Goal: Task Accomplishment & Management: Use online tool/utility

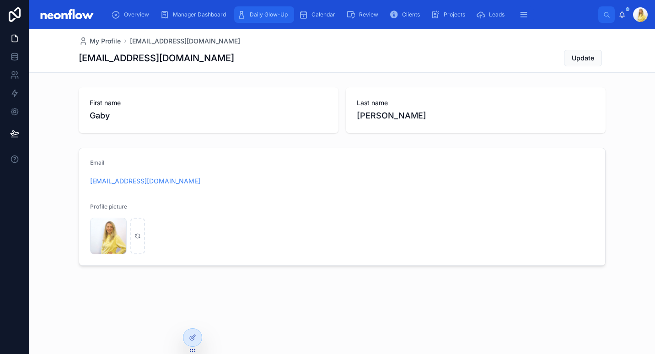
click at [249, 21] on div "Daily Glow-Up" at bounding box center [264, 14] width 54 height 15
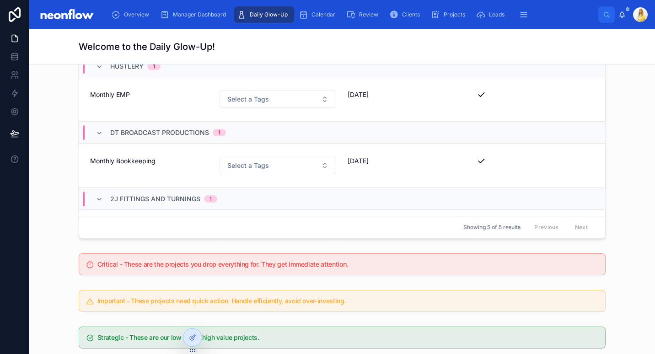
scroll to position [89, 0]
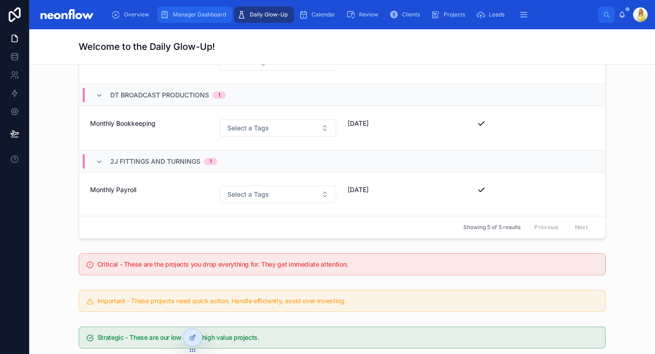
click at [196, 11] on div "Manager Dashboard" at bounding box center [195, 14] width 70 height 15
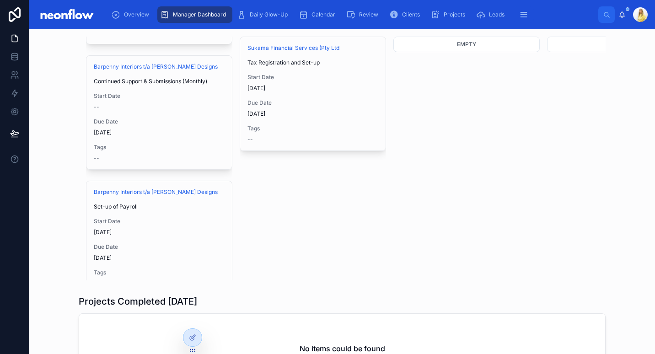
scroll to position [129, 0]
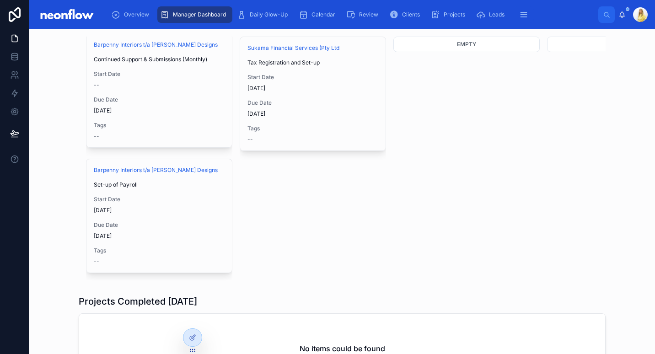
click at [356, 219] on div "Do First 3 Neon - Business Development and Client Relations Ticket System for E…" at bounding box center [342, 148] width 527 height 266
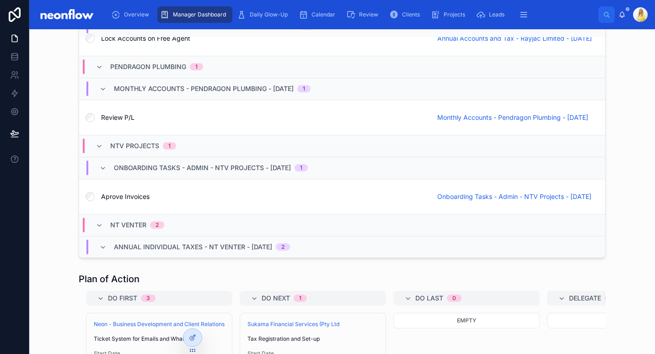
scroll to position [320, 0]
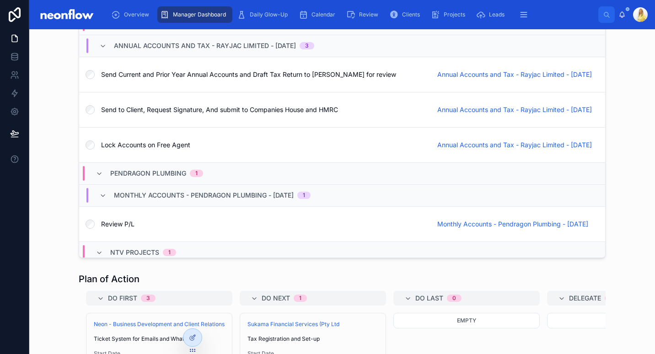
drag, startPoint x: 95, startPoint y: 277, endPoint x: 113, endPoint y: 277, distance: 18.3
click at [113, 277] on h1 "Plan of Action" at bounding box center [109, 279] width 61 height 13
click at [132, 277] on h1 "Plan of Action" at bounding box center [109, 279] width 61 height 13
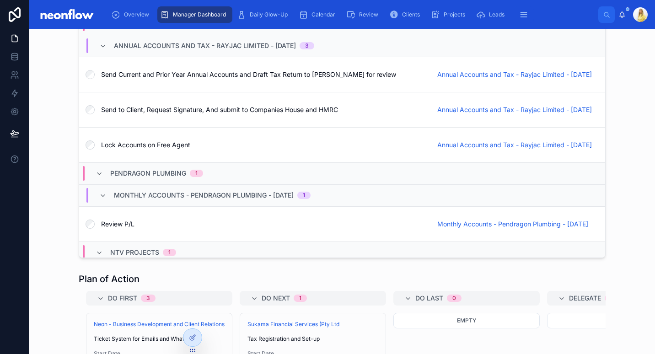
drag, startPoint x: 138, startPoint y: 277, endPoint x: 69, endPoint y: 285, distance: 69.6
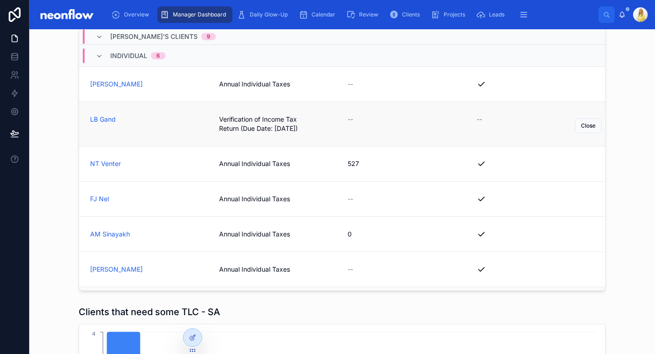
scroll to position [213, 0]
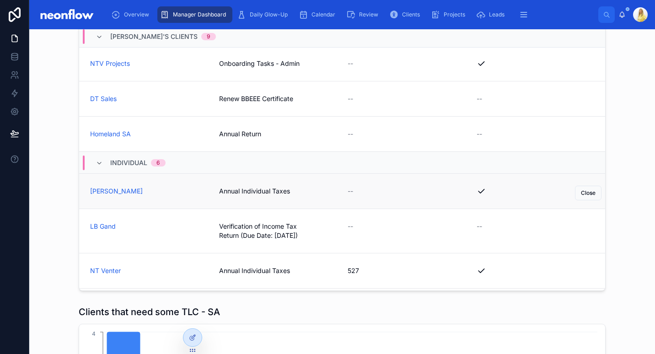
click at [251, 190] on span "Annual Individual Taxes" at bounding box center [278, 191] width 118 height 9
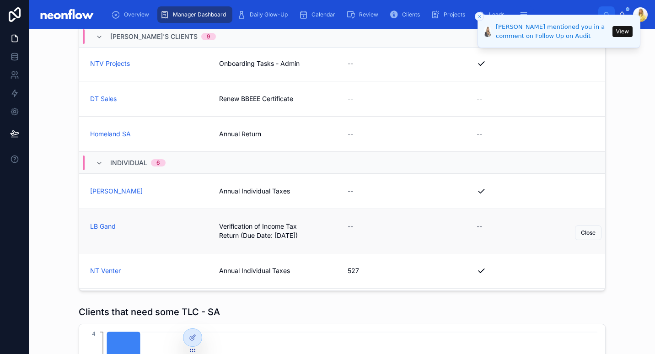
click at [267, 232] on span "Verification of Income Tax Return (Due Date: 19 September)" at bounding box center [278, 231] width 118 height 18
click at [254, 269] on span "Annual Individual Taxes" at bounding box center [278, 270] width 118 height 9
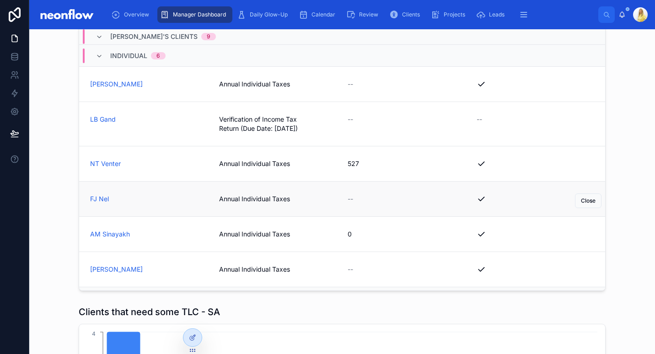
scroll to position [427, 0]
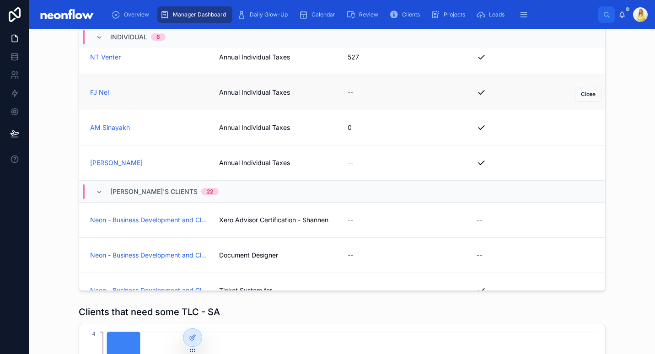
click at [261, 92] on span "Annual Individual Taxes" at bounding box center [278, 92] width 118 height 9
click at [258, 128] on span "Annual Individual Taxes" at bounding box center [278, 127] width 118 height 9
click at [258, 162] on span "Annual Individual Taxes" at bounding box center [278, 162] width 118 height 9
click at [192, 338] on icon at bounding box center [194, 337] width 4 height 4
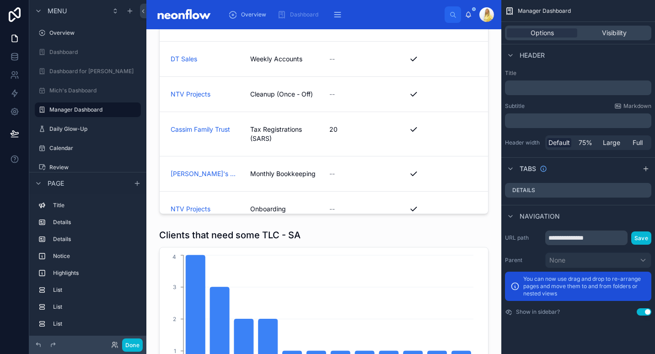
scroll to position [961, 0]
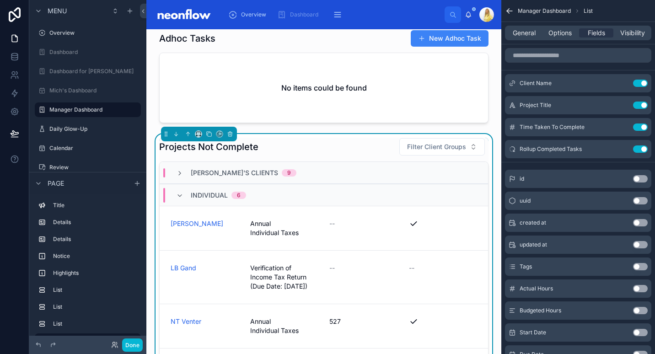
click at [286, 140] on div "Projects Not Complete Filter Client Groups" at bounding box center [323, 147] width 329 height 18
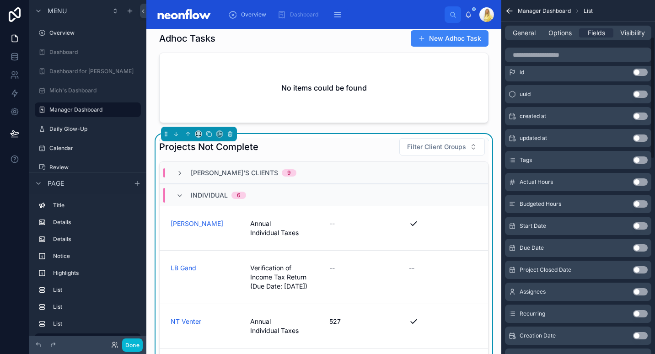
scroll to position [0, 0]
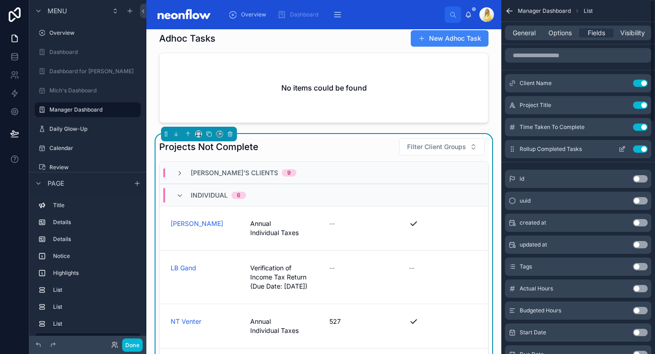
click at [641, 150] on button "Use setting" at bounding box center [640, 148] width 15 height 7
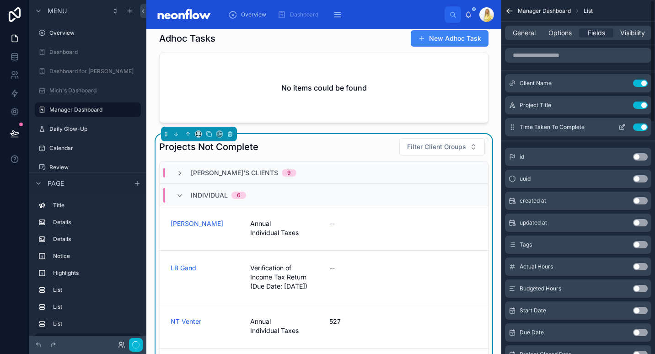
click at [641, 132] on div "Time Taken To Complete Use setting" at bounding box center [578, 127] width 146 height 18
click at [641, 129] on button "Use setting" at bounding box center [640, 127] width 15 height 7
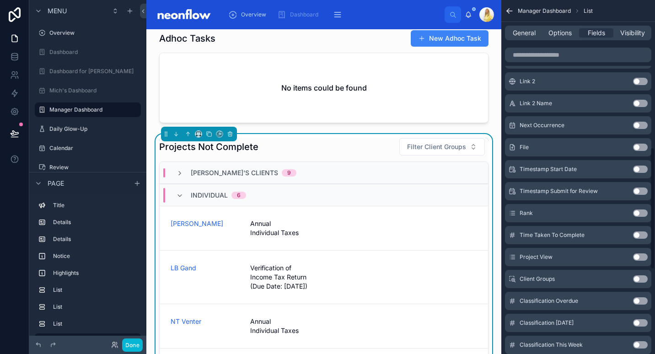
scroll to position [672, 0]
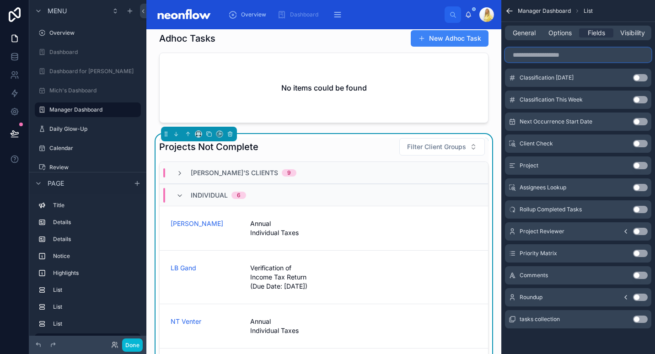
click at [560, 59] on input "scrollable content" at bounding box center [578, 55] width 146 height 15
click at [642, 206] on button "Use setting" at bounding box center [640, 209] width 15 height 7
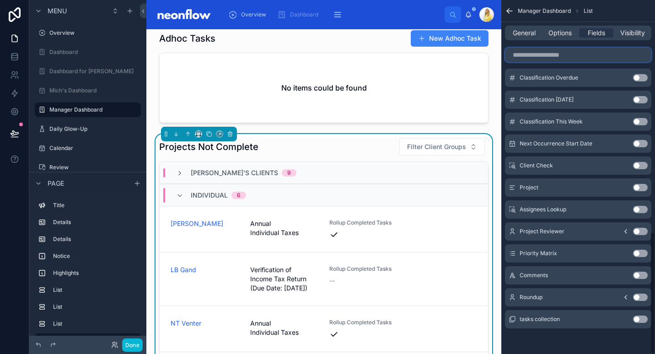
click at [581, 58] on input "scrollable content" at bounding box center [578, 55] width 146 height 15
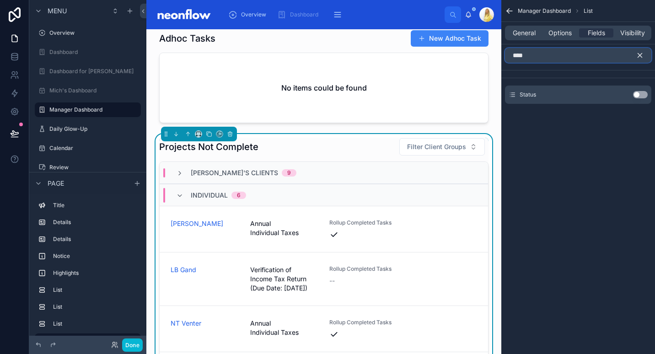
type input "****"
click at [636, 92] on button "Use setting" at bounding box center [640, 94] width 15 height 7
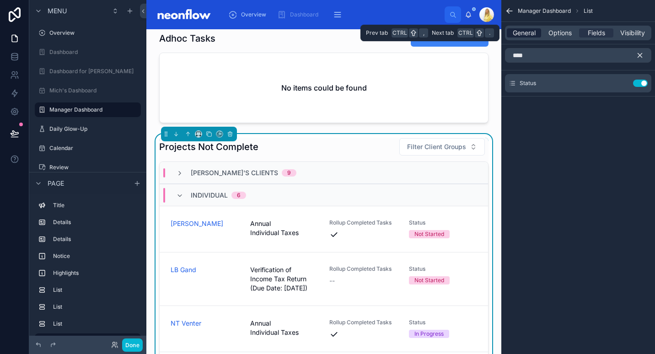
click at [530, 33] on span "General" at bounding box center [524, 32] width 23 height 9
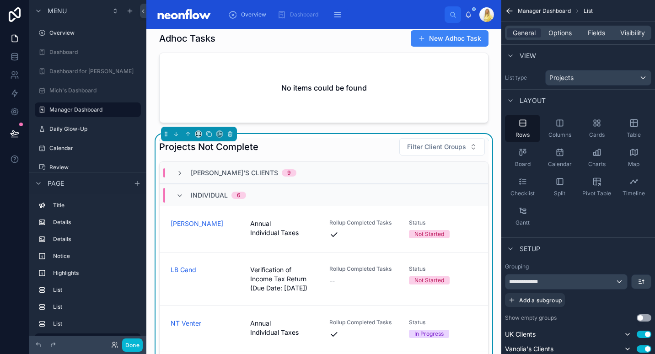
click at [595, 26] on div "General Options Fields Visibility" at bounding box center [578, 33] width 146 height 15
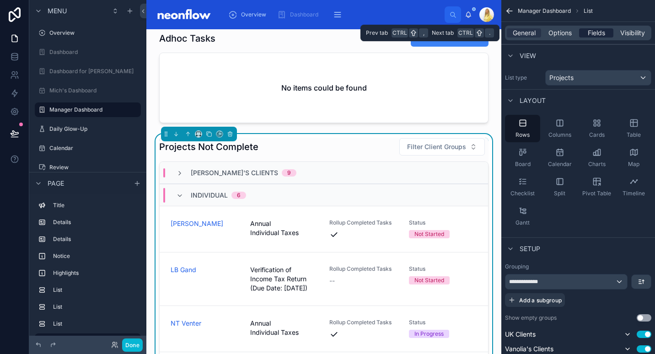
click at [595, 29] on span "Fields" at bounding box center [596, 32] width 17 height 9
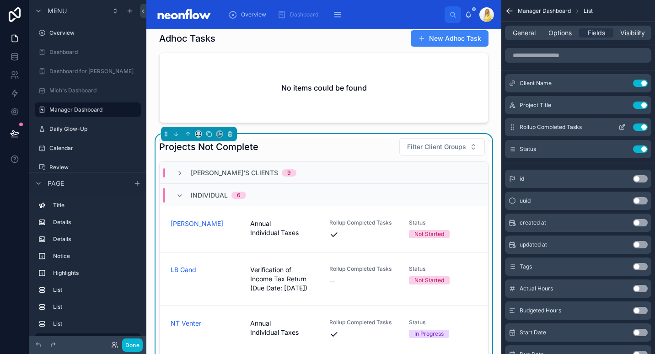
click at [620, 127] on icon "scrollable content" at bounding box center [622, 128] width 4 height 4
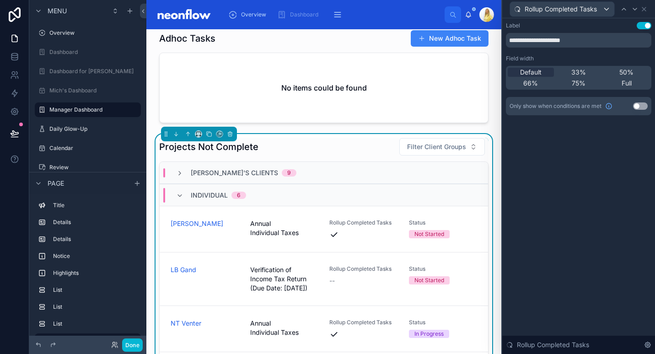
click at [646, 30] on div "**********" at bounding box center [578, 35] width 145 height 26
click at [645, 26] on button "Use setting" at bounding box center [644, 25] width 15 height 7
click at [634, 10] on icon at bounding box center [634, 8] width 7 height 7
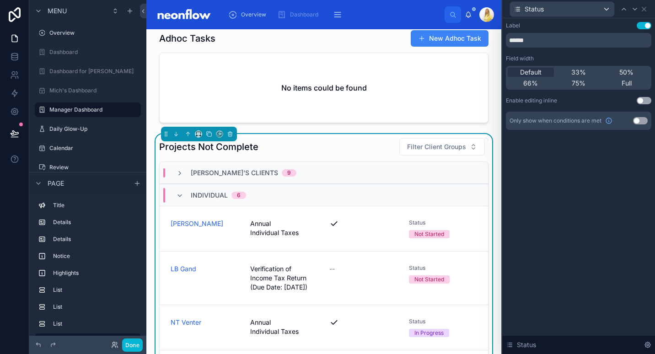
click at [642, 25] on button "Use setting" at bounding box center [644, 25] width 15 height 7
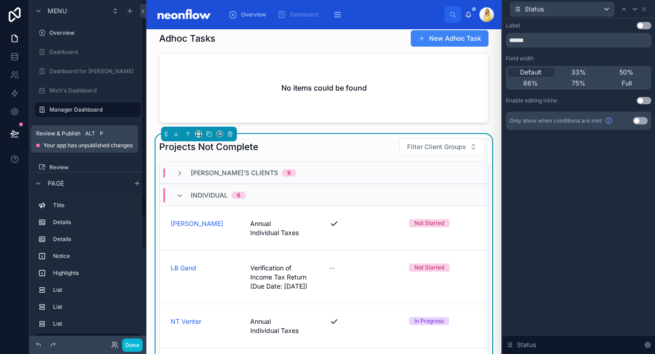
click at [18, 132] on icon at bounding box center [15, 133] width 8 height 5
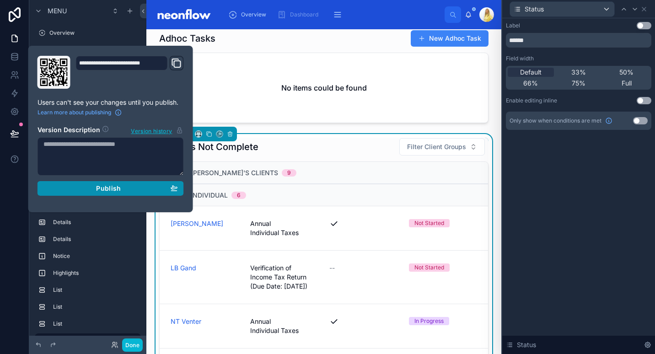
click at [67, 183] on button "Publish" at bounding box center [111, 188] width 146 height 15
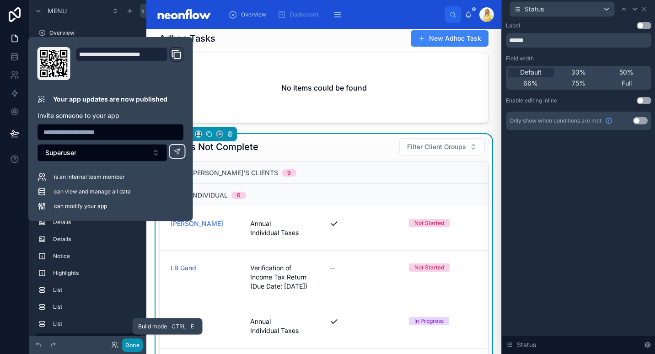
click at [138, 351] on button "Done" at bounding box center [132, 345] width 21 height 13
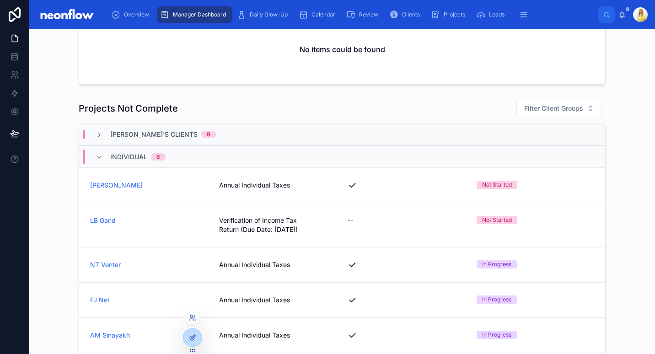
click at [190, 339] on icon at bounding box center [192, 338] width 4 height 4
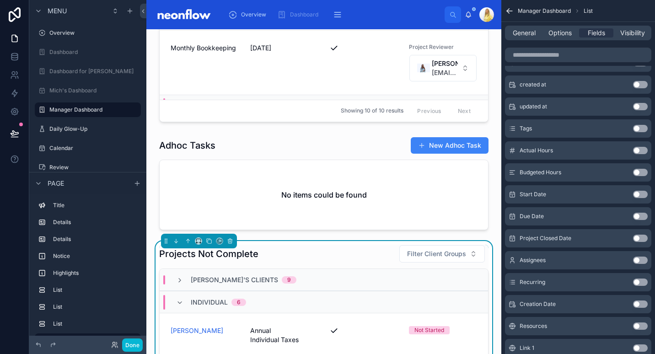
scroll to position [32, 0]
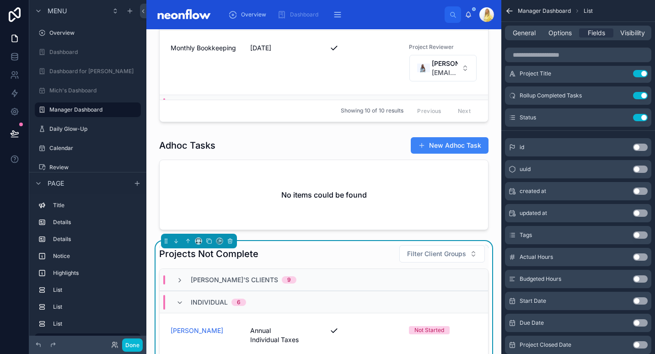
click at [642, 233] on button "Use setting" at bounding box center [640, 234] width 15 height 7
click at [624, 139] on icon "scrollable content" at bounding box center [623, 139] width 4 height 4
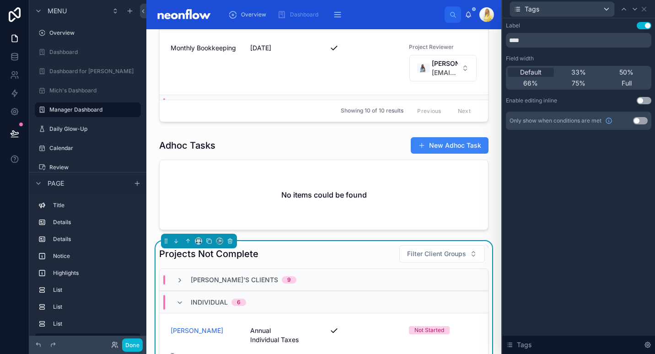
click at [648, 20] on div "Label Use setting **** Field width Default 33% 50% 66% 75% Full Enable editing …" at bounding box center [578, 85] width 153 height 134
click at [640, 26] on button "Use setting" at bounding box center [644, 25] width 15 height 7
click at [9, 134] on button at bounding box center [15, 134] width 20 height 26
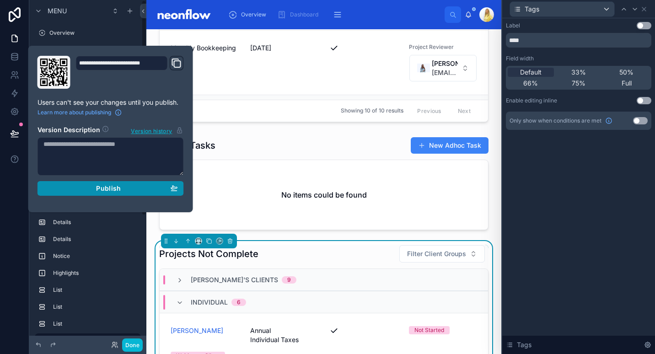
click at [79, 191] on div "Publish" at bounding box center [110, 188] width 134 height 8
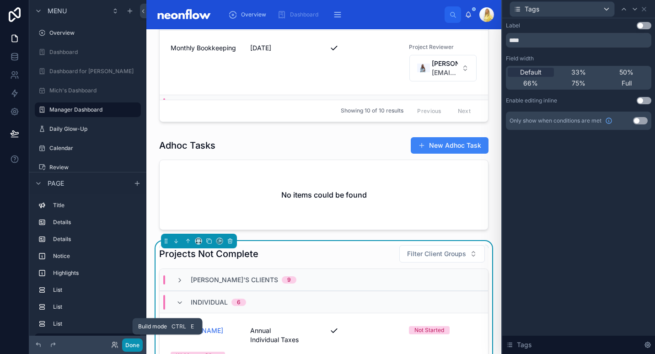
click at [131, 346] on button "Done" at bounding box center [132, 345] width 21 height 13
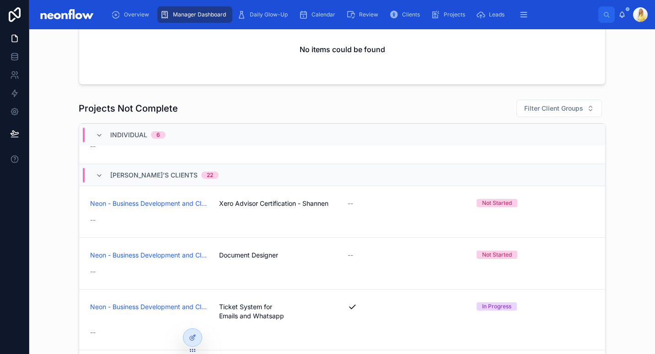
scroll to position [213, 0]
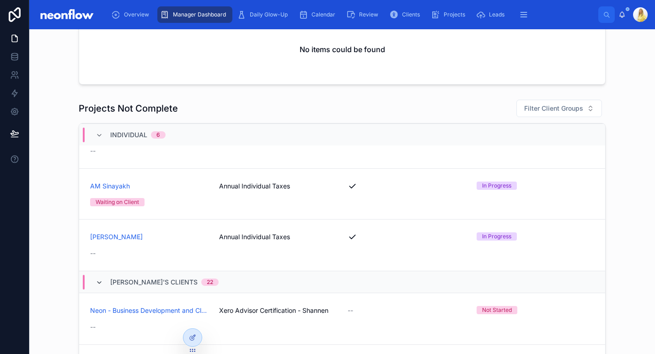
click at [96, 284] on icon at bounding box center [99, 282] width 7 height 7
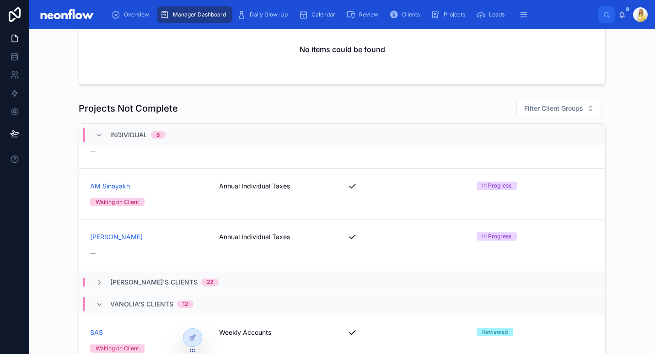
click at [91, 306] on div "Vanolia's Clients 12" at bounding box center [145, 304] width 120 height 15
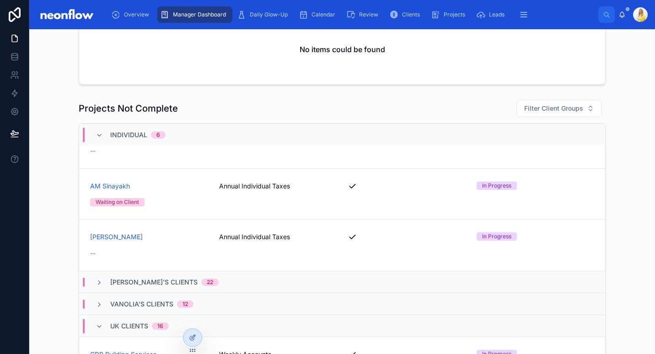
scroll to position [961, 0]
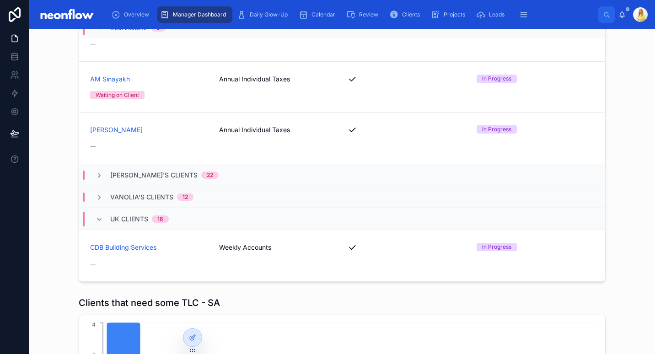
click at [110, 194] on span "Vanolia's Clients" at bounding box center [141, 197] width 63 height 9
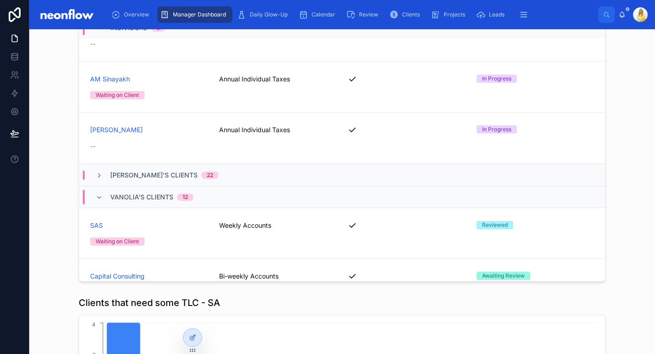
click at [110, 194] on span "Vanolia's Clients" at bounding box center [141, 197] width 63 height 9
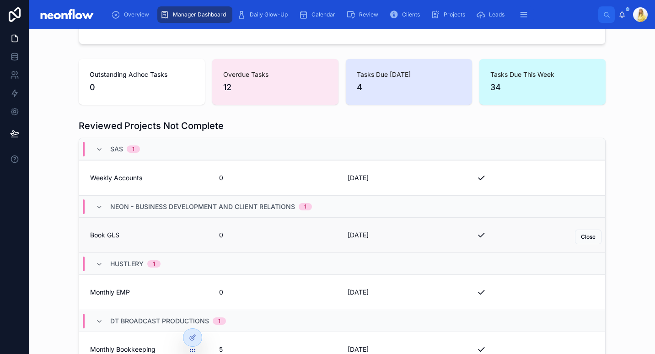
scroll to position [0, 0]
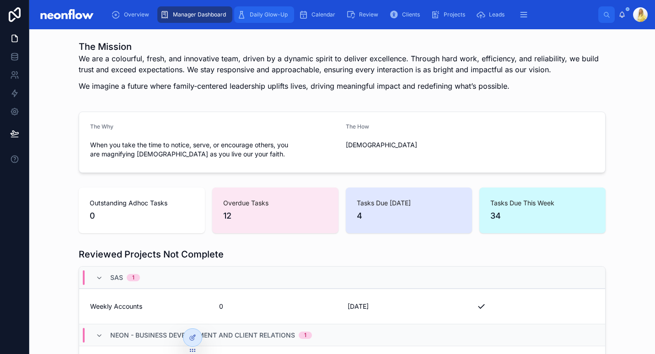
click at [269, 14] on span "Daily Glow-Up" at bounding box center [269, 14] width 38 height 7
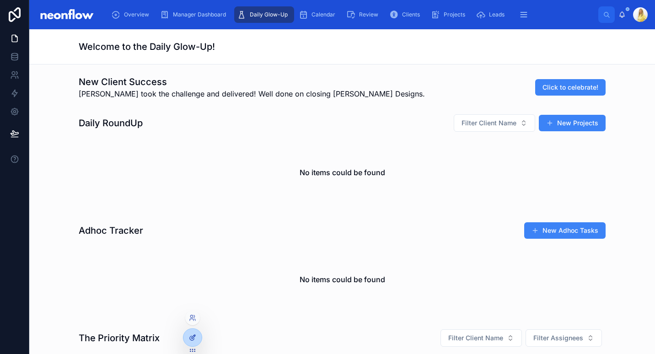
click at [198, 334] on div at bounding box center [192, 337] width 18 height 17
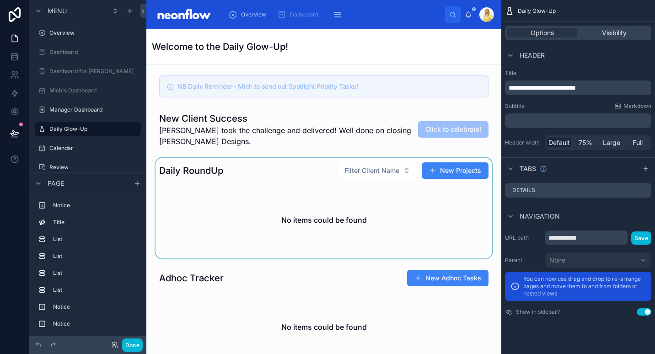
click at [262, 213] on div at bounding box center [324, 208] width 340 height 101
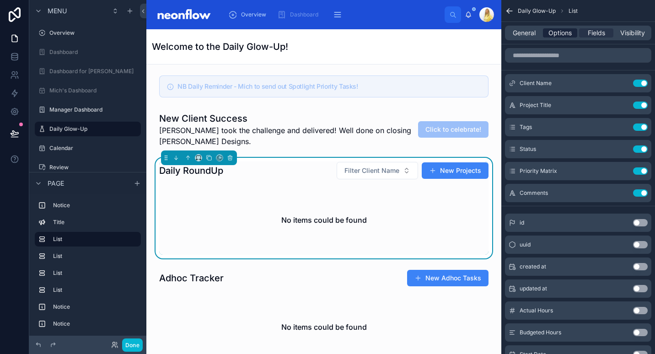
click at [557, 31] on span "Options" at bounding box center [559, 32] width 23 height 9
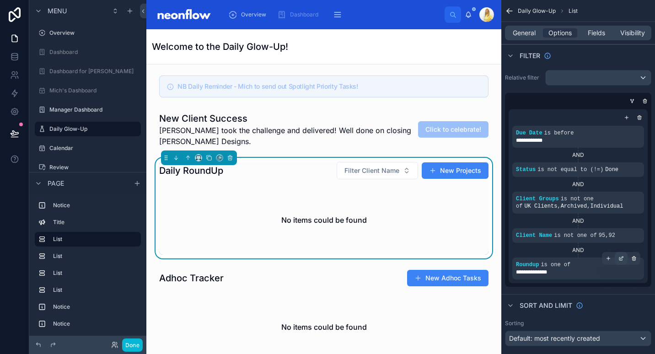
click at [621, 260] on icon "scrollable content" at bounding box center [620, 258] width 5 height 5
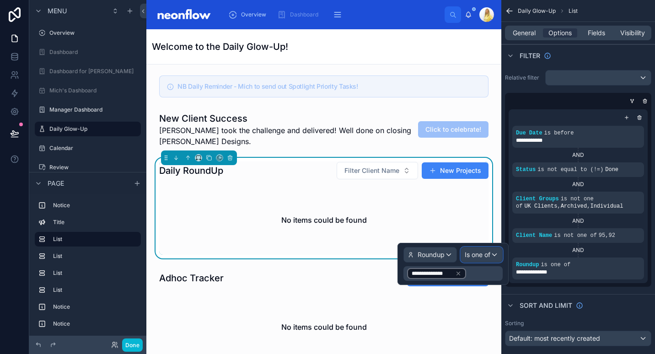
click at [475, 257] on span "Is one of" at bounding box center [478, 254] width 26 height 9
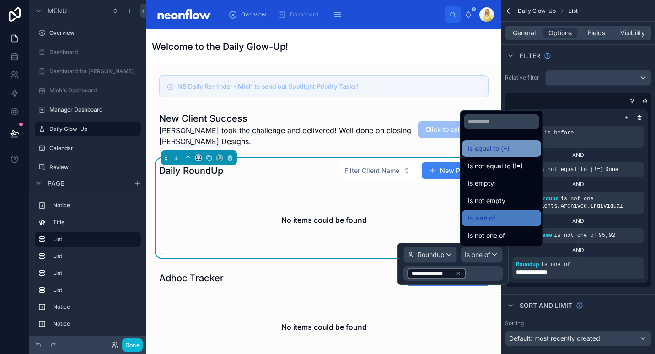
click at [519, 151] on div "Is equal to (=)" at bounding box center [502, 148] width 68 height 11
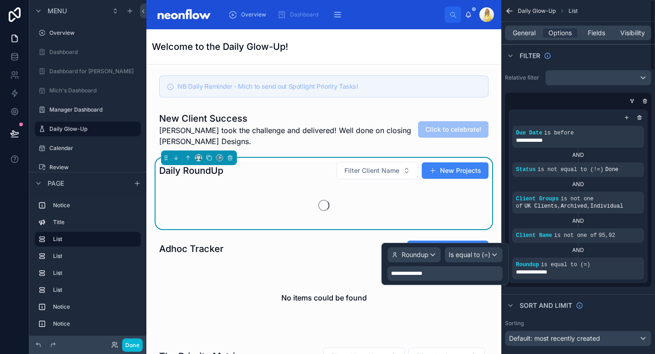
click at [440, 278] on div "**********" at bounding box center [444, 273] width 115 height 15
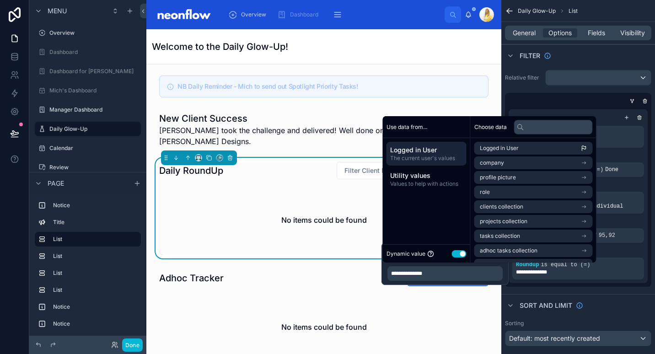
click at [460, 256] on button "Use setting" at bounding box center [459, 253] width 15 height 7
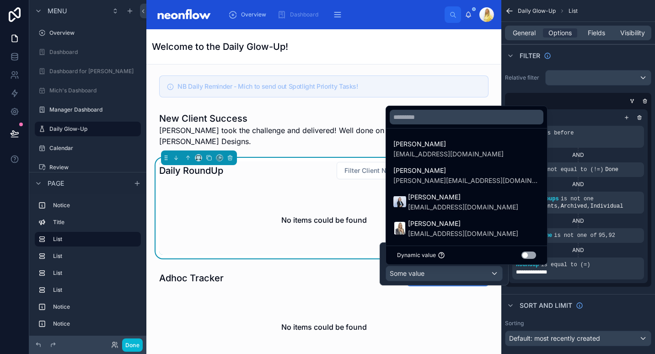
click at [467, 266] on div at bounding box center [444, 263] width 129 height 43
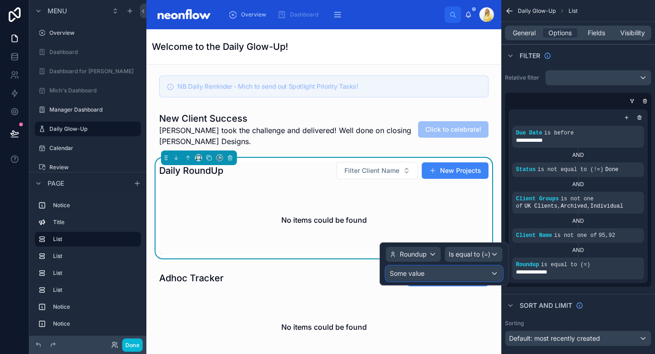
click at [464, 277] on div "Some value" at bounding box center [444, 273] width 116 height 15
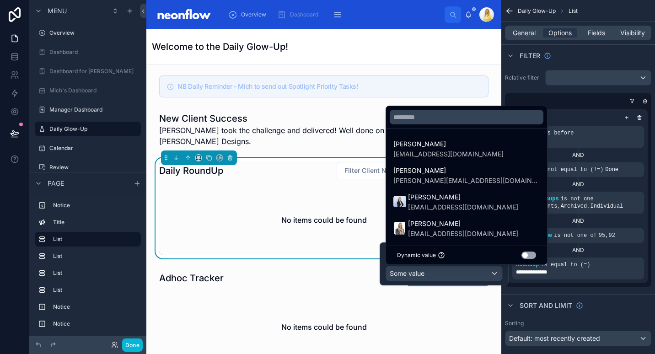
click at [522, 252] on button "Use setting" at bounding box center [529, 255] width 15 height 7
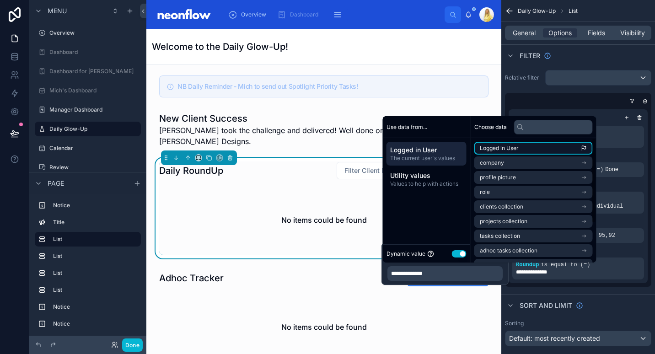
click at [528, 149] on li "Logged in User" at bounding box center [533, 148] width 118 height 13
click at [134, 345] on button "Done" at bounding box center [132, 345] width 21 height 13
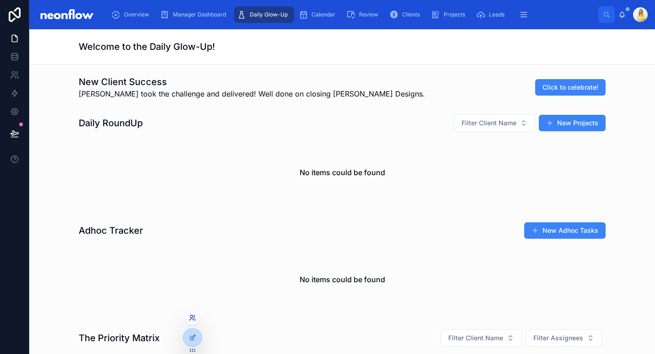
click at [192, 315] on icon at bounding box center [191, 316] width 2 height 2
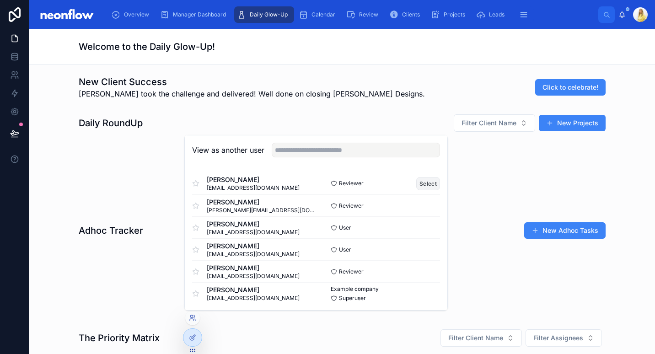
click at [425, 185] on button "Select" at bounding box center [428, 183] width 24 height 13
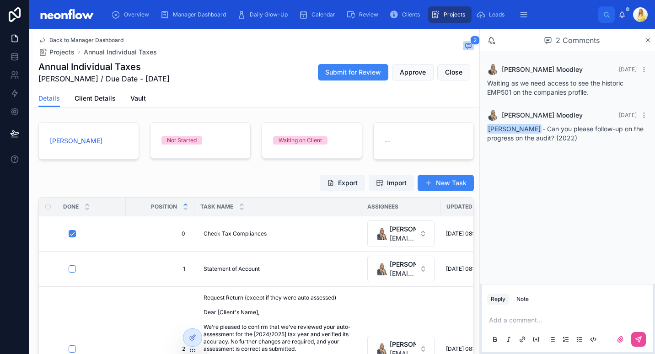
click at [578, 219] on div "Marissa Moodley 8 days ago Waiting as we need access to see the historic EMP501…" at bounding box center [567, 167] width 175 height 233
click at [255, 189] on div "Export Import New Task" at bounding box center [256, 182] width 436 height 17
click at [299, 178] on div "Export Import New Task" at bounding box center [256, 182] width 436 height 17
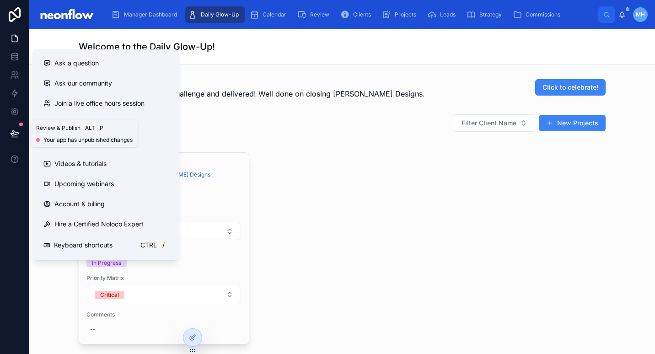
click at [11, 134] on icon at bounding box center [15, 133] width 8 height 5
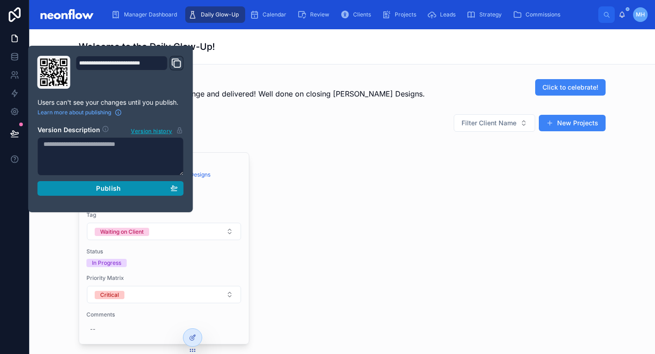
click at [140, 184] on div "Publish" at bounding box center [110, 188] width 134 height 8
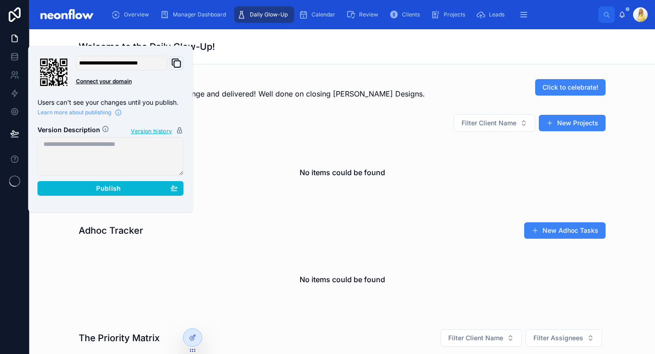
click at [261, 133] on div "Daily RoundUp Filter Client Name New Projects No items could be found" at bounding box center [342, 160] width 527 height 93
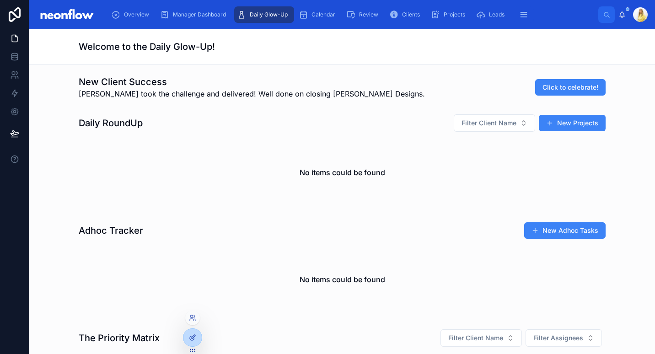
click at [188, 339] on div at bounding box center [192, 337] width 18 height 17
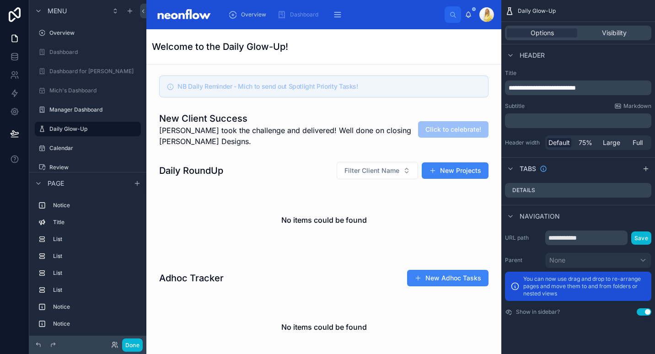
click at [280, 177] on div at bounding box center [324, 208] width 340 height 101
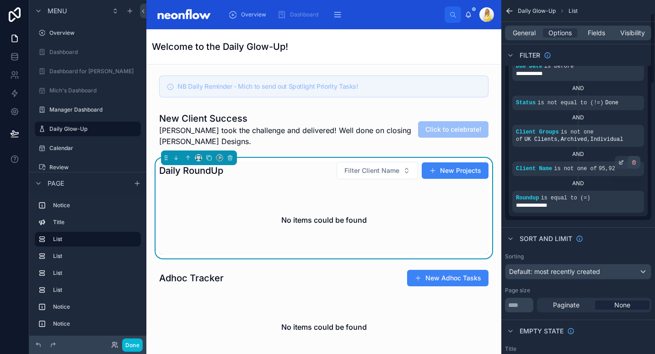
scroll to position [67, 0]
click at [624, 192] on div "scrollable content" at bounding box center [621, 191] width 13 height 13
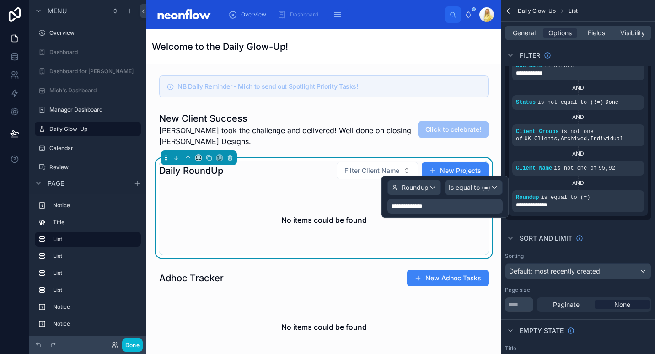
click at [438, 205] on div "**********" at bounding box center [444, 206] width 115 height 15
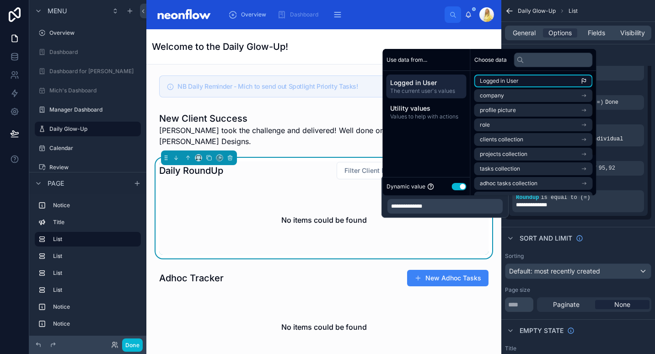
click at [531, 86] on li "Logged in User" at bounding box center [533, 81] width 118 height 13
click at [465, 206] on div "**********" at bounding box center [444, 206] width 115 height 15
click at [136, 343] on button "Done" at bounding box center [132, 345] width 21 height 13
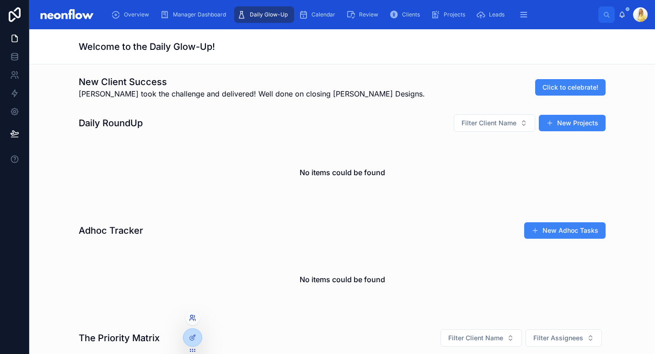
click at [194, 316] on icon at bounding box center [192, 317] width 7 height 7
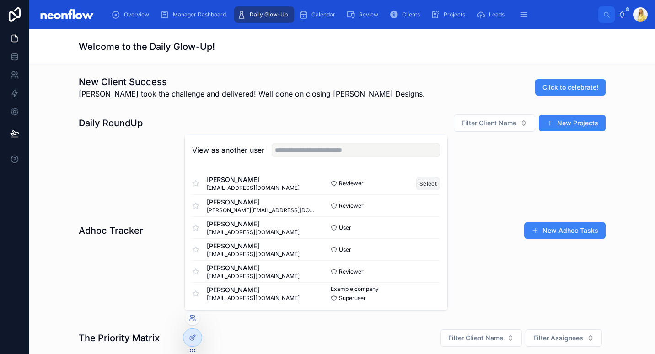
click at [425, 185] on button "Select" at bounding box center [428, 183] width 24 height 13
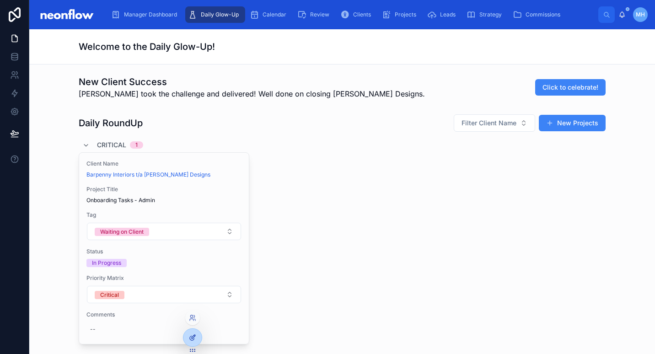
click at [192, 342] on div at bounding box center [192, 337] width 18 height 17
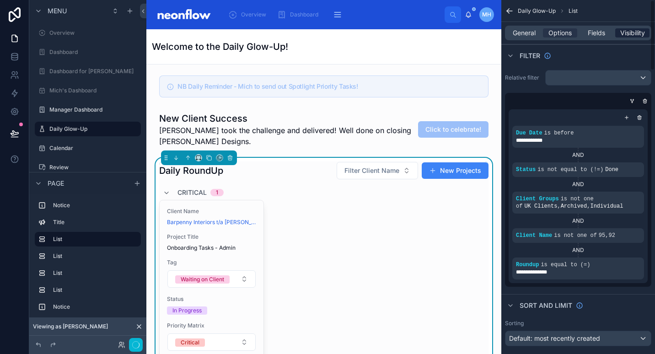
click at [626, 34] on span "Visibility" at bounding box center [632, 32] width 25 height 9
